Goal: Browse casually

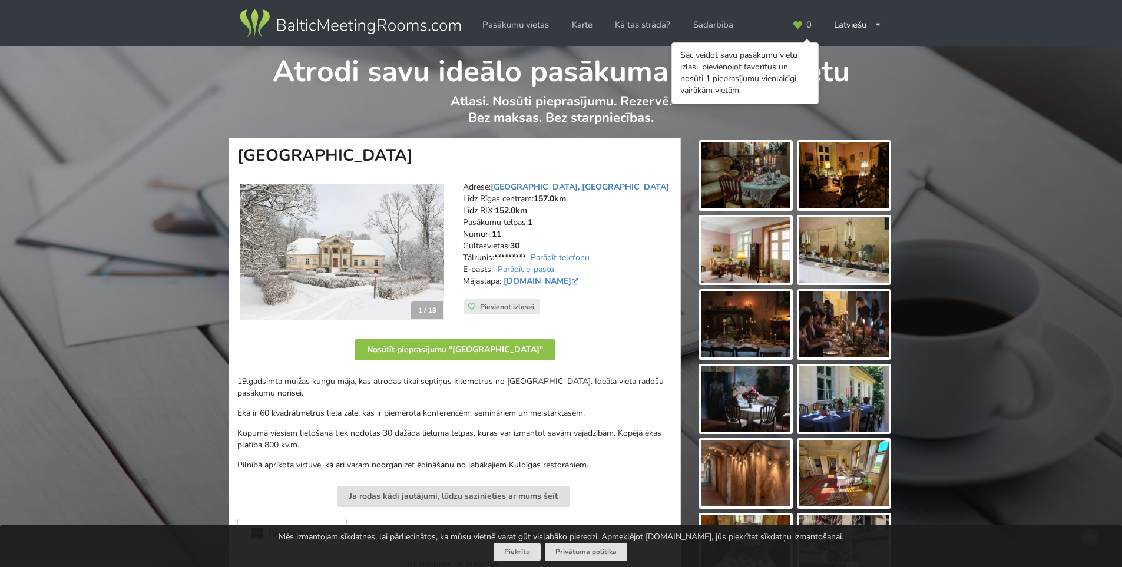
click at [730, 181] on img at bounding box center [746, 175] width 90 height 66
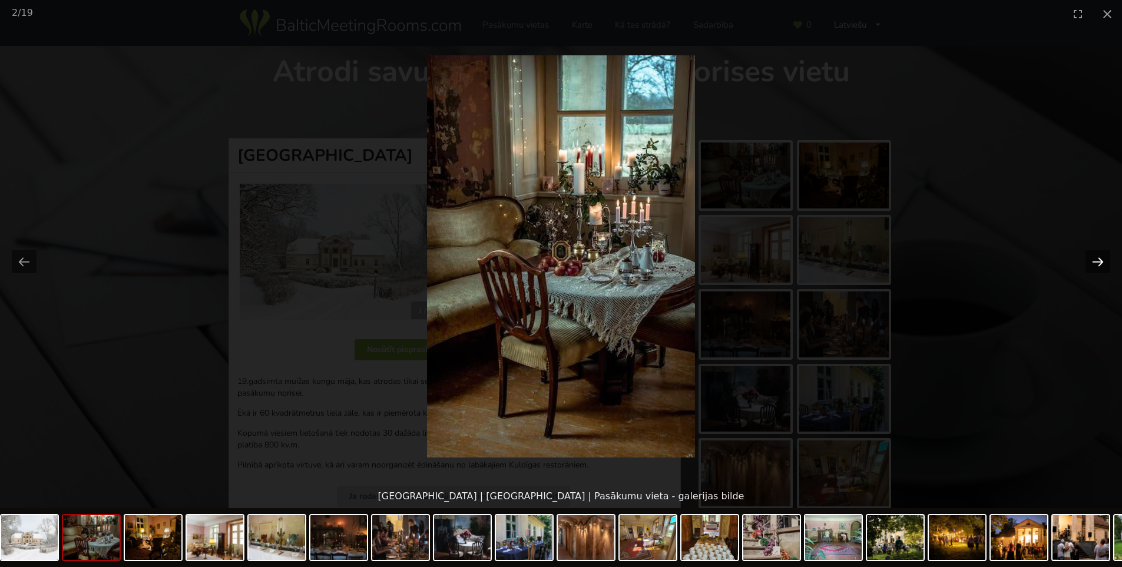
click at [1097, 263] on button "Next slide" at bounding box center [1097, 261] width 25 height 23
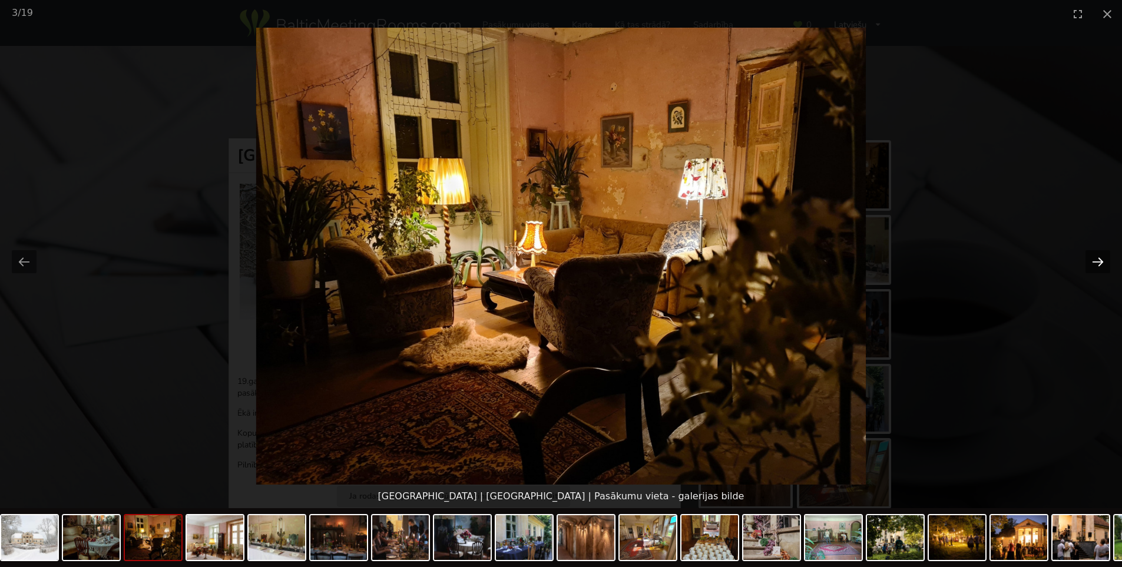
click at [1096, 264] on button "Next slide" at bounding box center [1097, 261] width 25 height 23
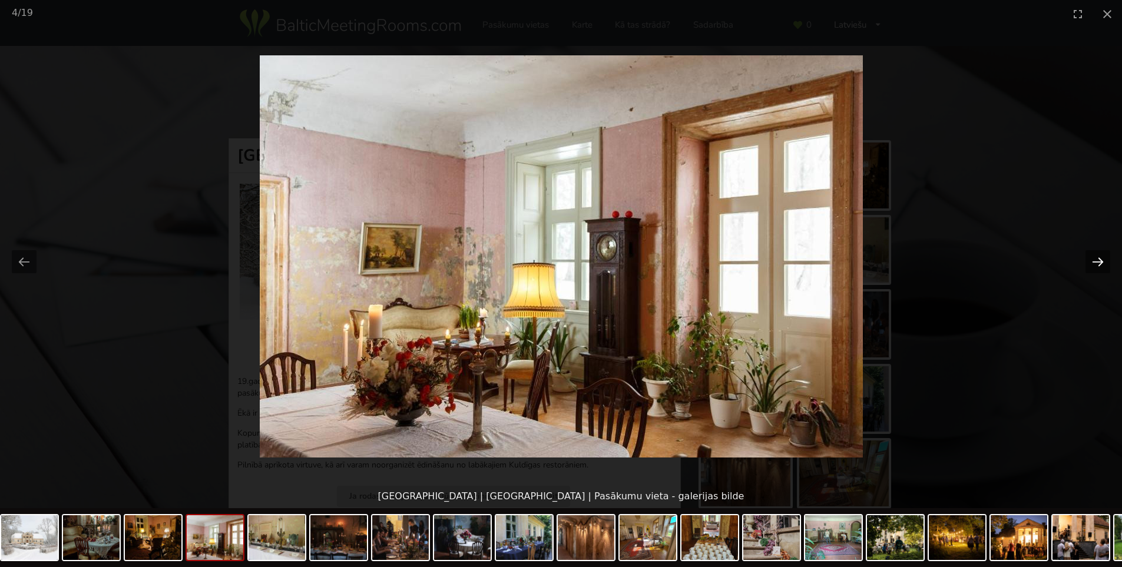
click at [1096, 264] on button "Next slide" at bounding box center [1097, 261] width 25 height 23
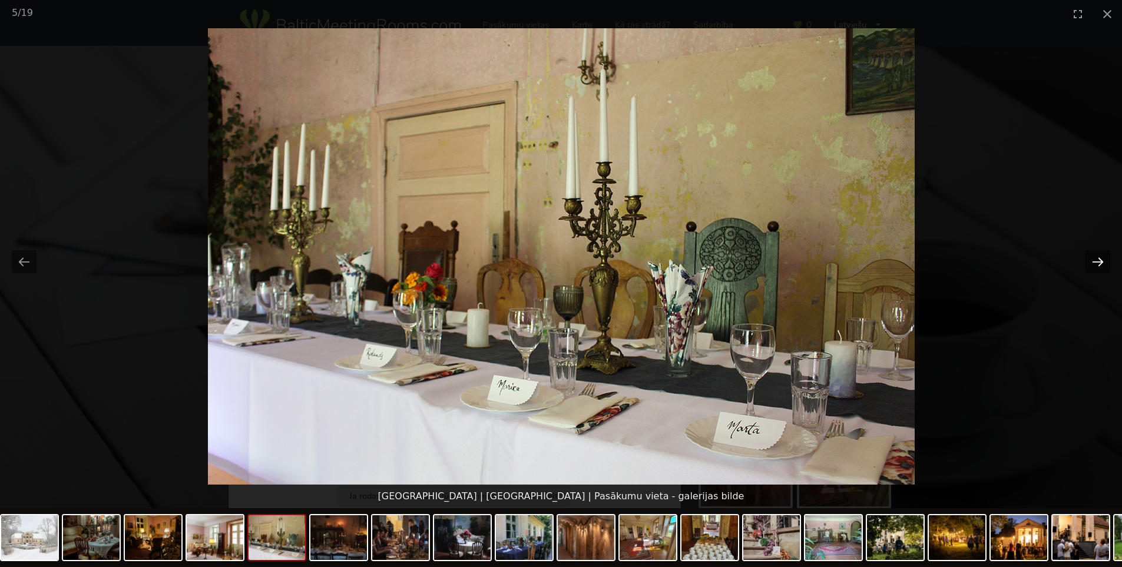
click at [1096, 264] on button "Next slide" at bounding box center [1097, 261] width 25 height 23
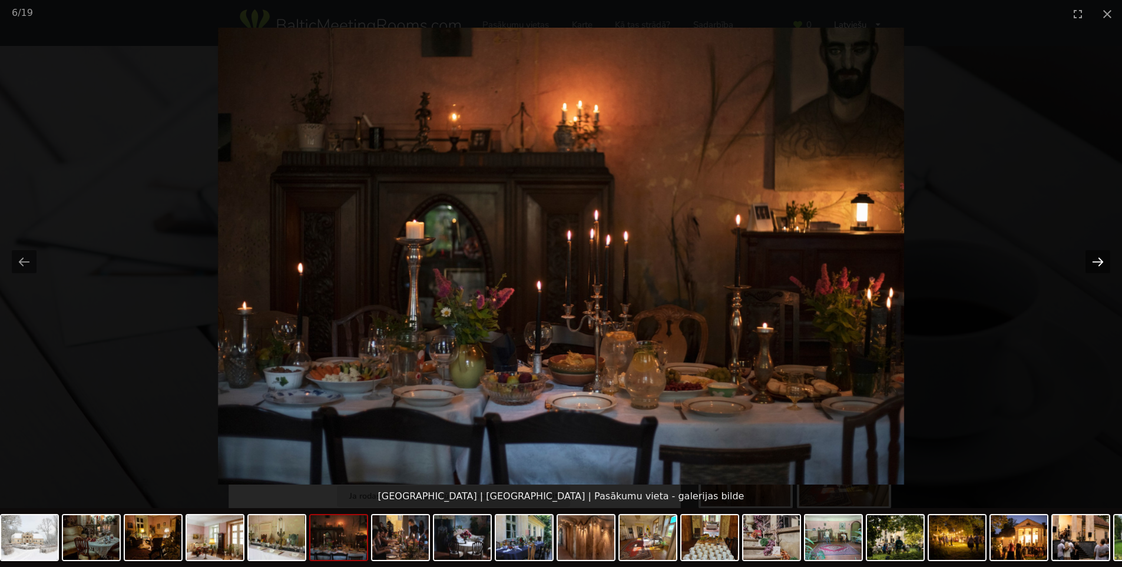
click at [1096, 264] on button "Next slide" at bounding box center [1097, 261] width 25 height 23
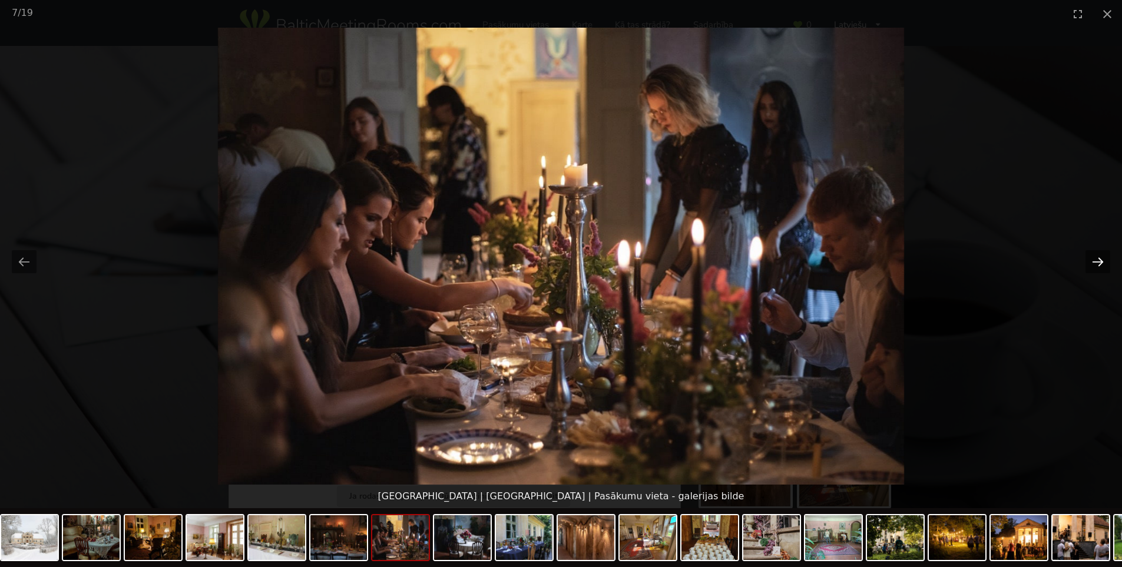
click at [1096, 264] on button "Next slide" at bounding box center [1097, 261] width 25 height 23
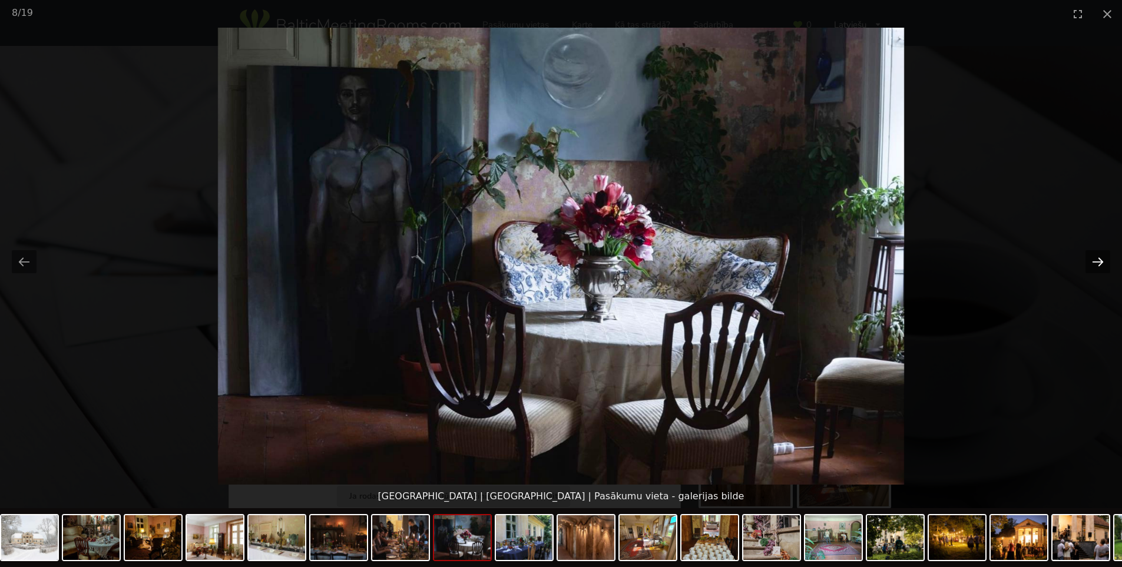
click at [1096, 264] on button "Next slide" at bounding box center [1097, 261] width 25 height 23
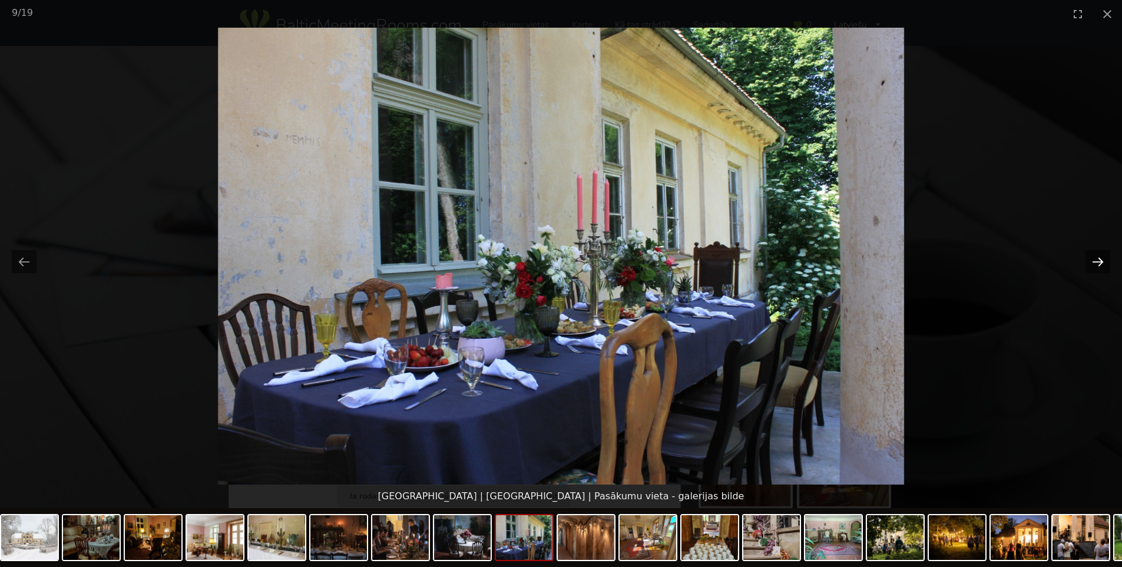
click at [1096, 264] on button "Next slide" at bounding box center [1097, 261] width 25 height 23
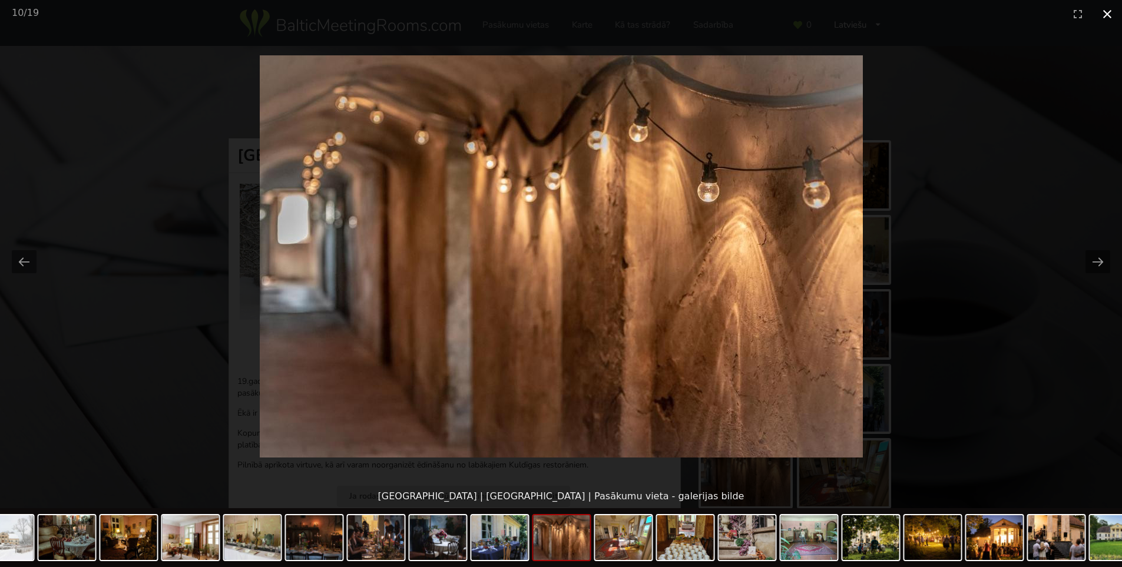
click at [1105, 12] on button "Close gallery" at bounding box center [1106, 14] width 29 height 28
